Goal: Transaction & Acquisition: Download file/media

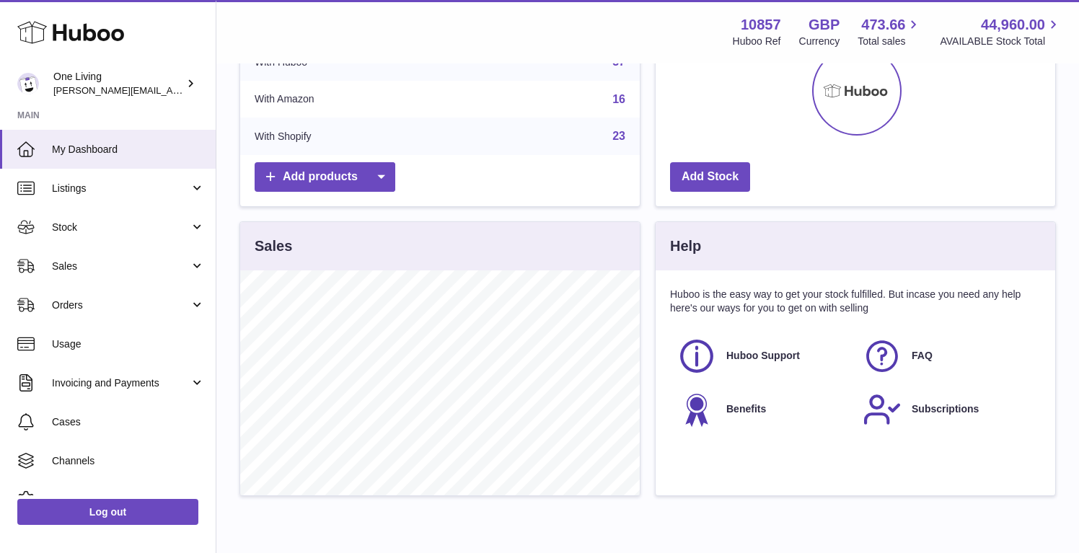
scroll to position [253, 0]
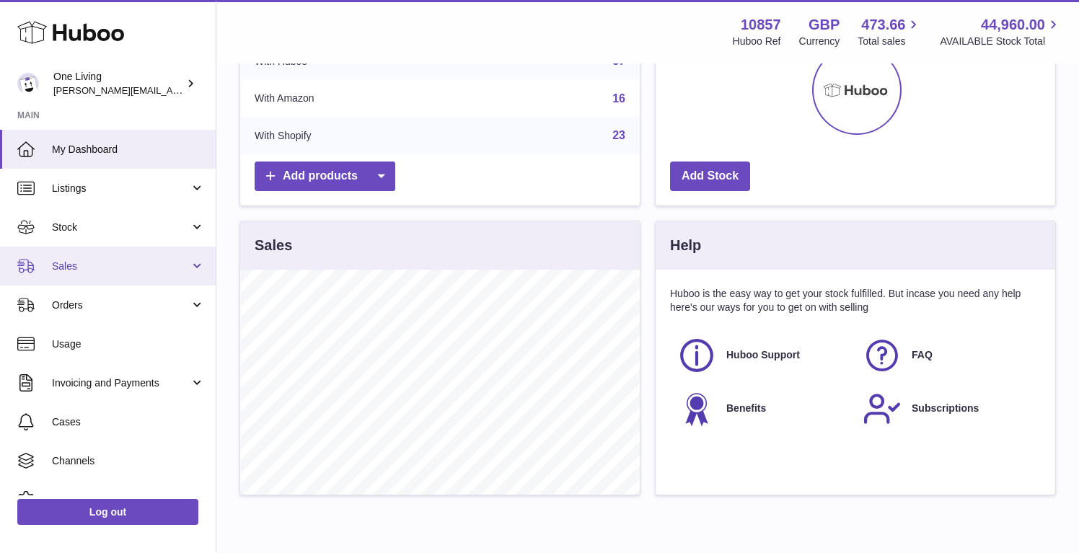
click at [188, 265] on link "Sales" at bounding box center [108, 266] width 216 height 39
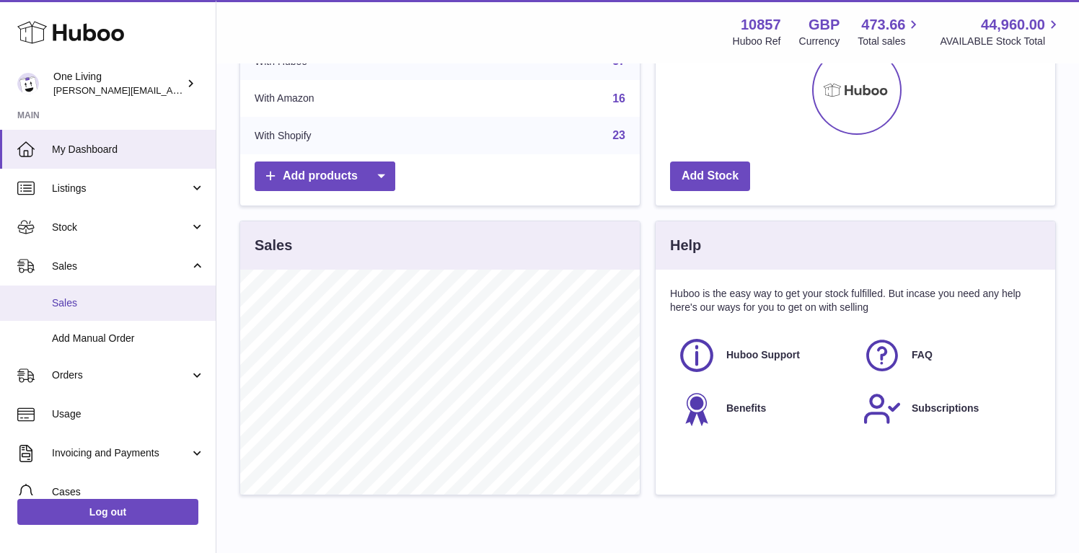
click at [144, 314] on link "Sales" at bounding box center [108, 303] width 216 height 35
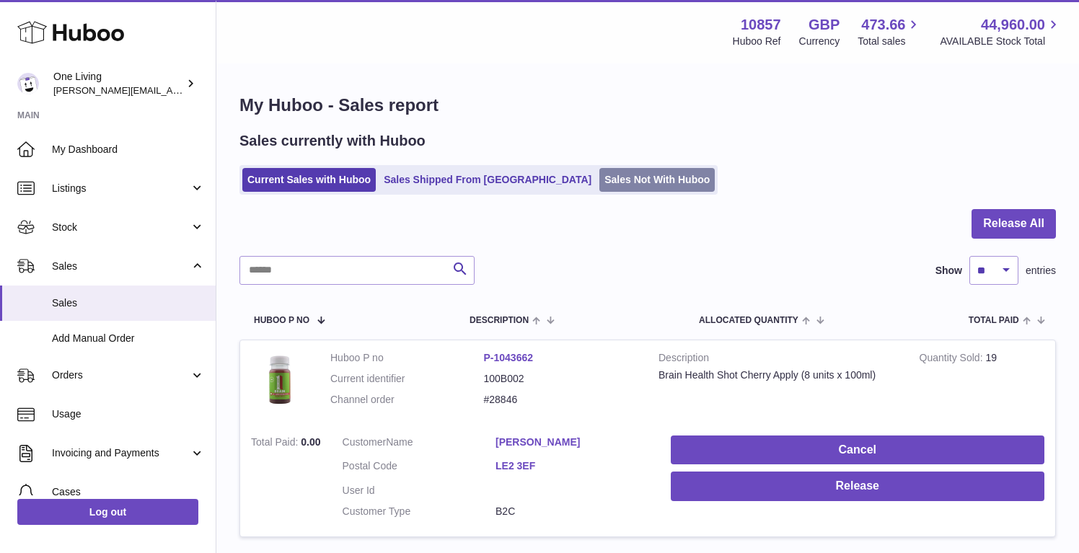
click at [600, 182] on link "Sales Not With Huboo" at bounding box center [657, 180] width 115 height 24
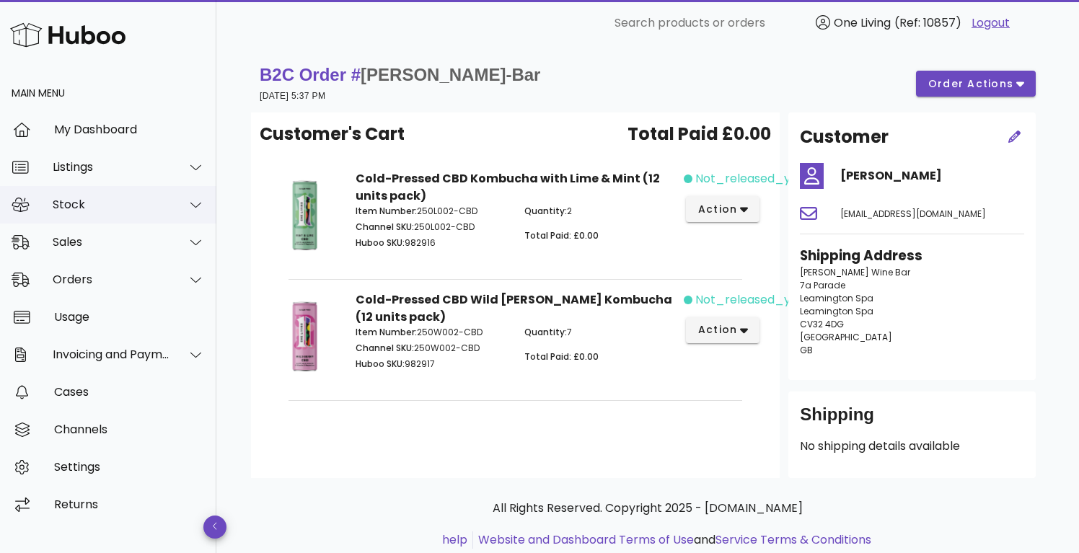
click at [185, 216] on div at bounding box center [187, 205] width 35 height 36
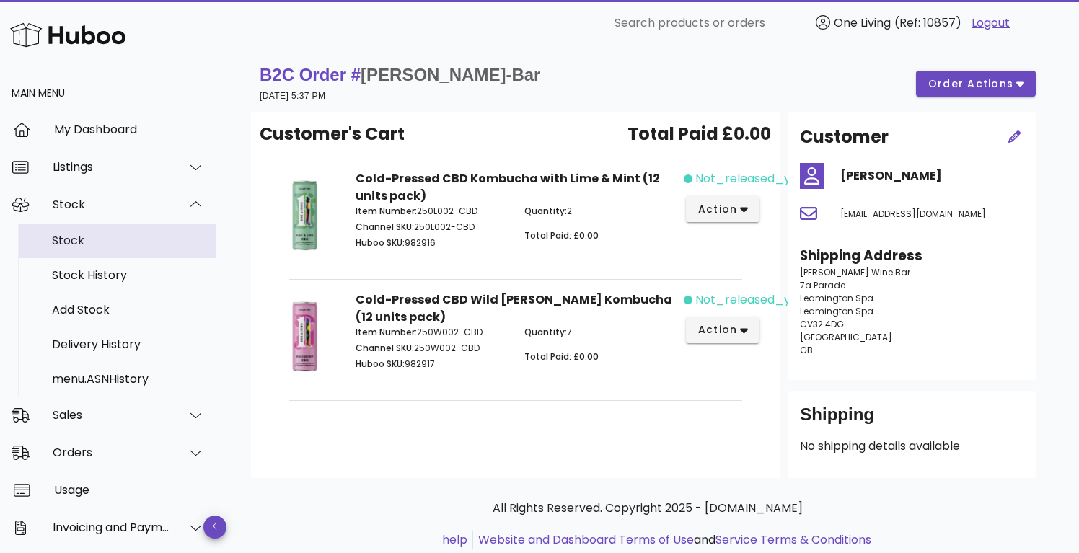
click at [154, 240] on div "Stock" at bounding box center [128, 241] width 153 height 14
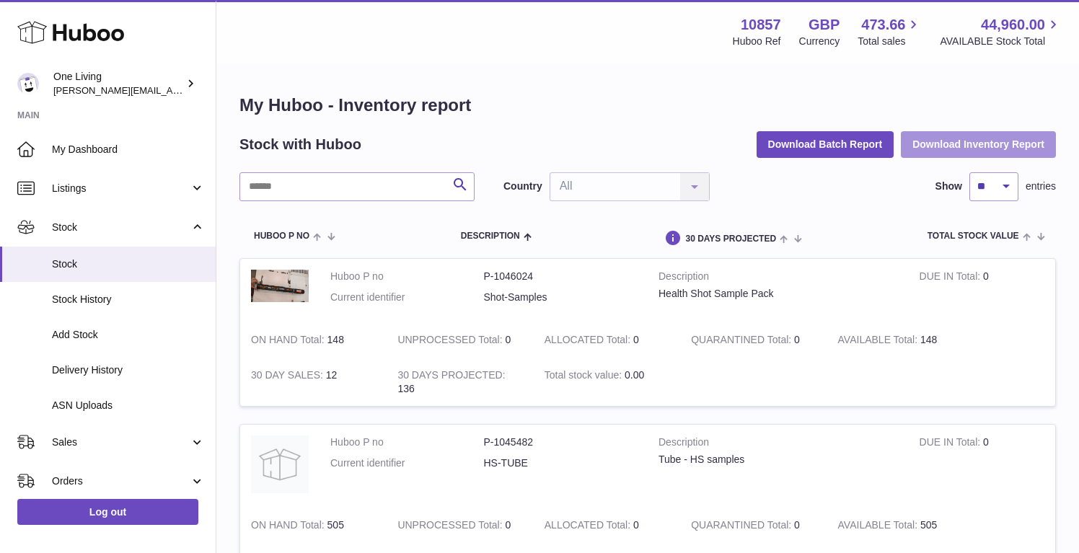
click at [949, 136] on button "Download Inventory Report" at bounding box center [978, 144] width 155 height 26
